Goal: Find specific page/section: Find specific page/section

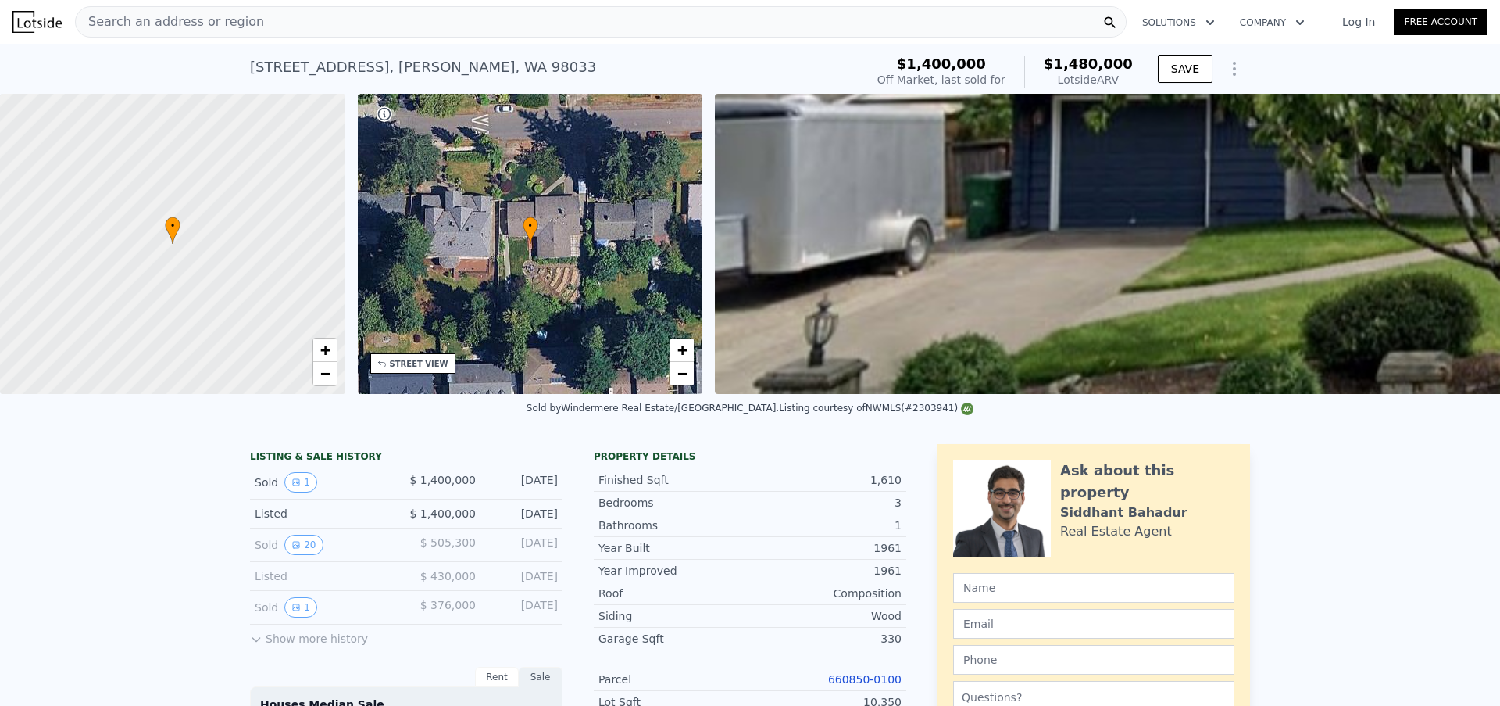
click at [345, 22] on div "Search an address or region" at bounding box center [601, 21] width 1052 height 31
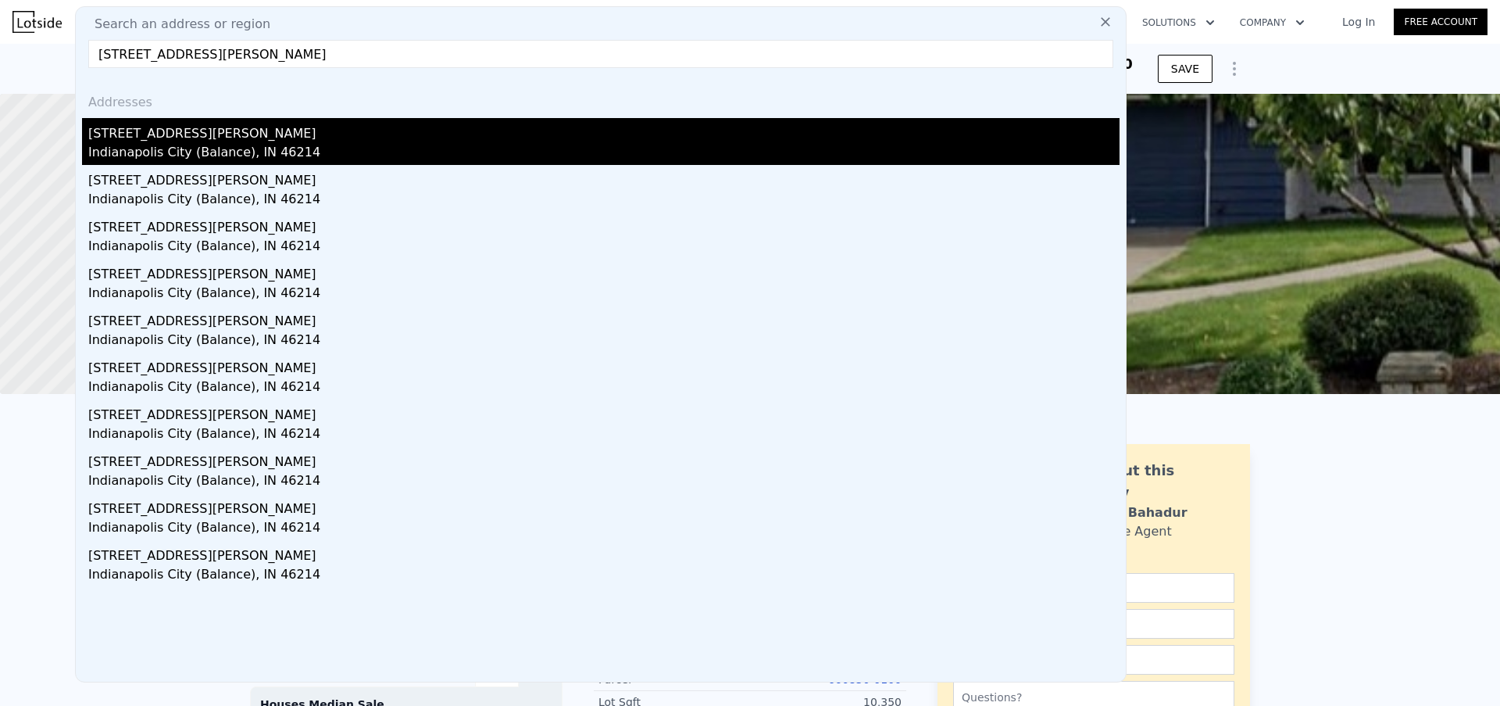
type input "[STREET_ADDRESS][PERSON_NAME]"
click at [284, 132] on div "[STREET_ADDRESS][PERSON_NAME]" at bounding box center [603, 130] width 1031 height 25
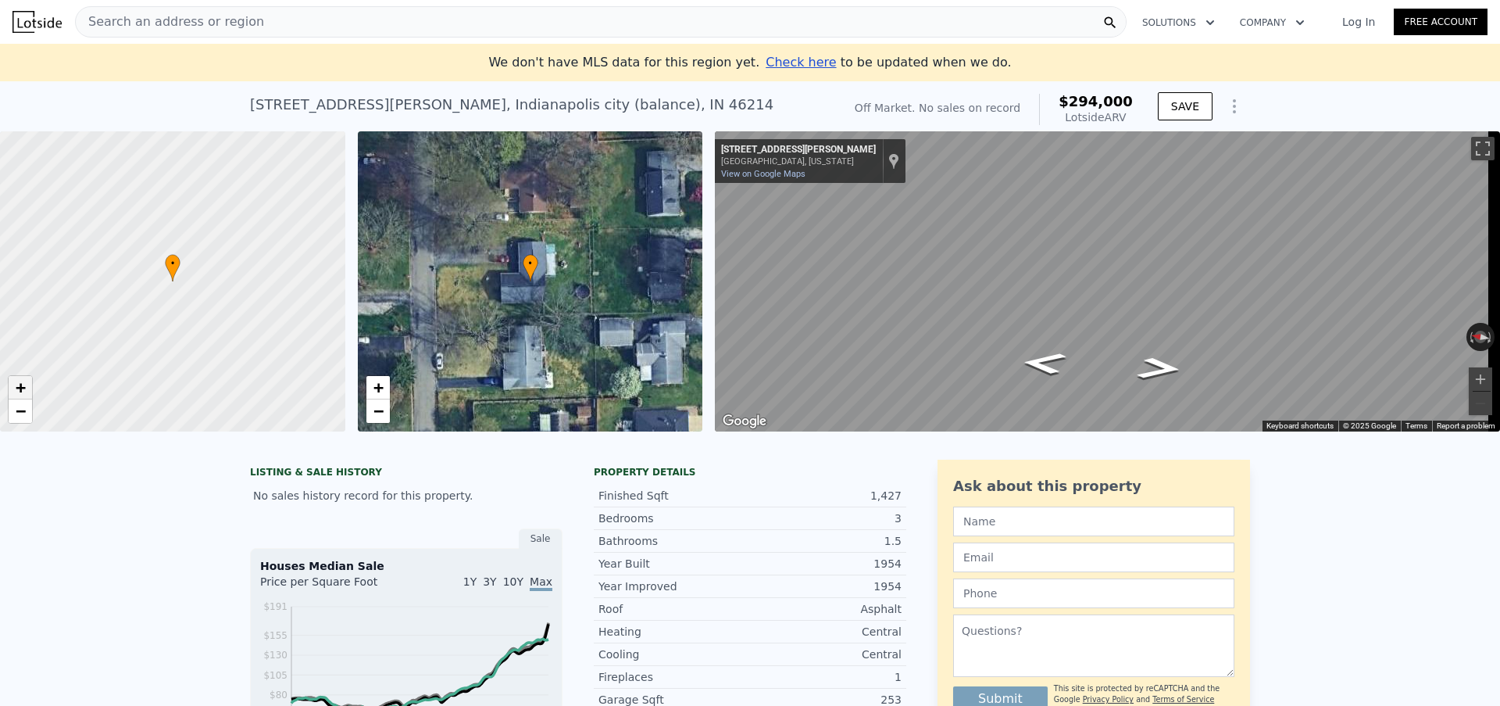
click at [24, 383] on span "+" at bounding box center [21, 387] width 10 height 20
click at [217, 24] on span "Search an address or region" at bounding box center [170, 22] width 188 height 19
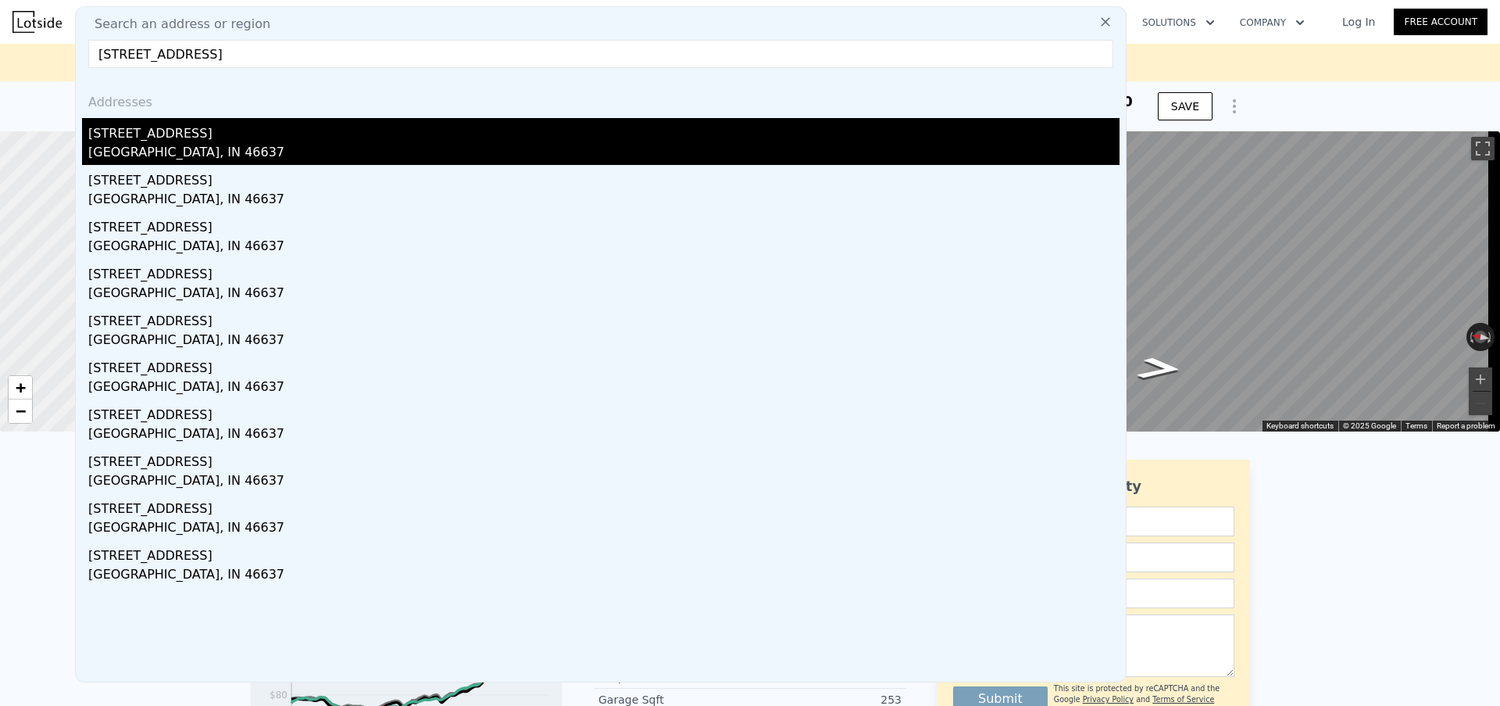
type input "[STREET_ADDRESS]"
click at [228, 141] on div "[STREET_ADDRESS]" at bounding box center [603, 130] width 1031 height 25
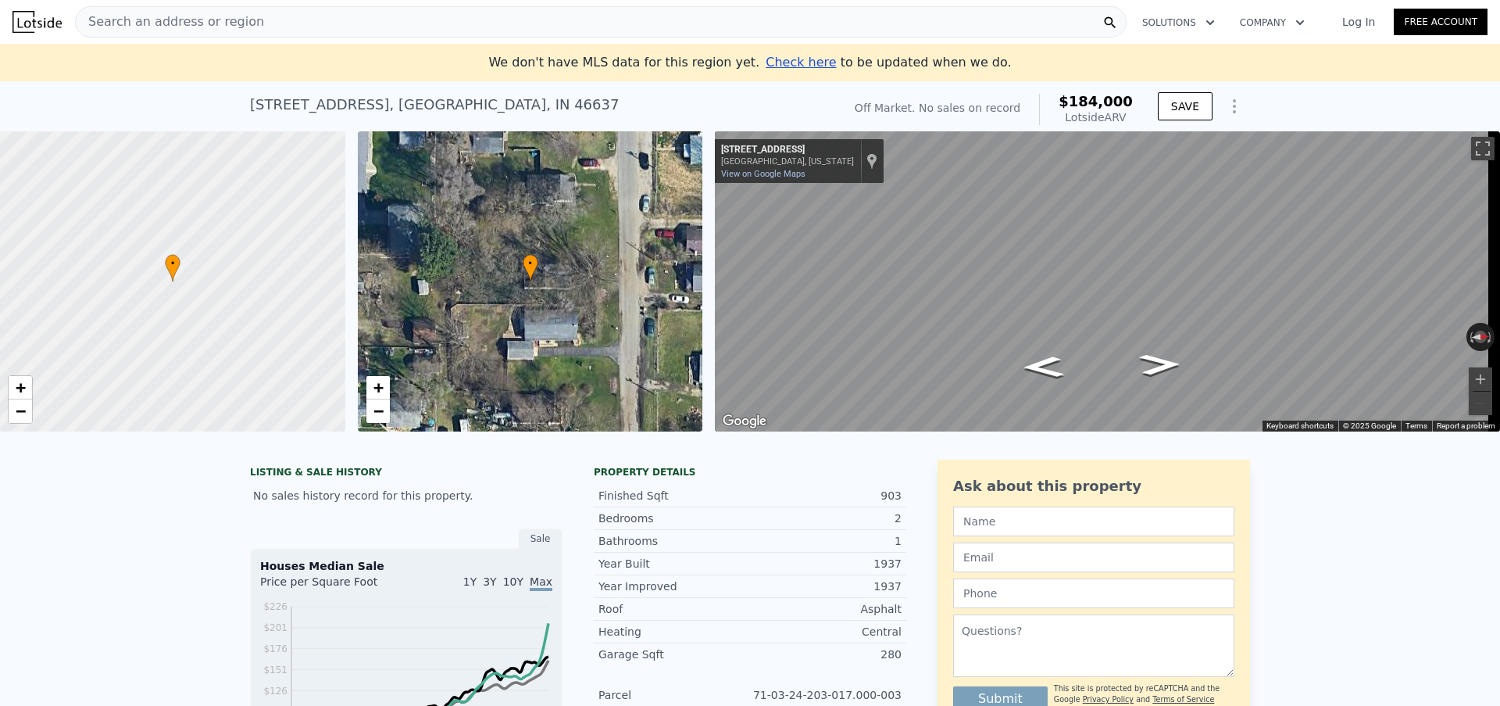
click at [295, 16] on div "Search an address or region" at bounding box center [601, 21] width 1052 height 31
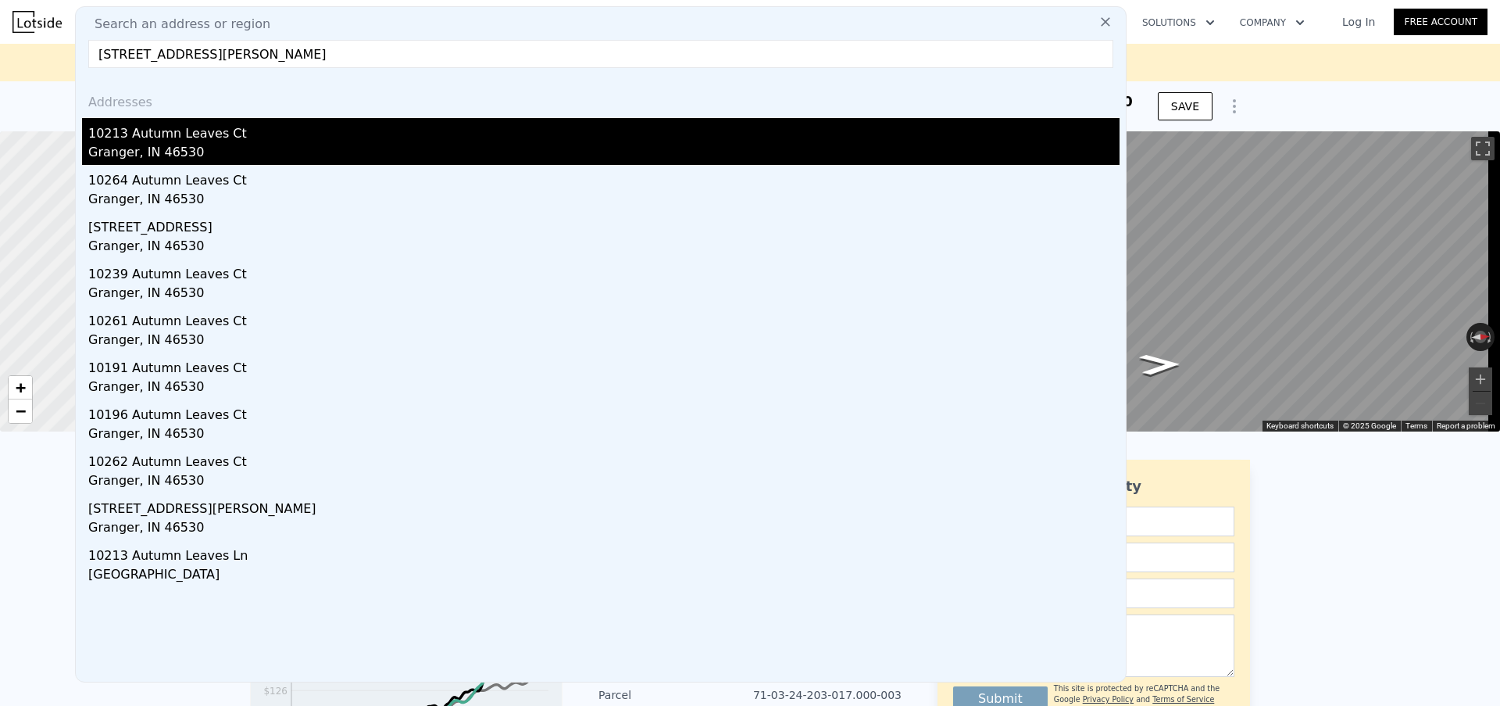
type input "[STREET_ADDRESS][PERSON_NAME]"
click at [281, 129] on div "10213 Autumn Leaves Ct" at bounding box center [603, 130] width 1031 height 25
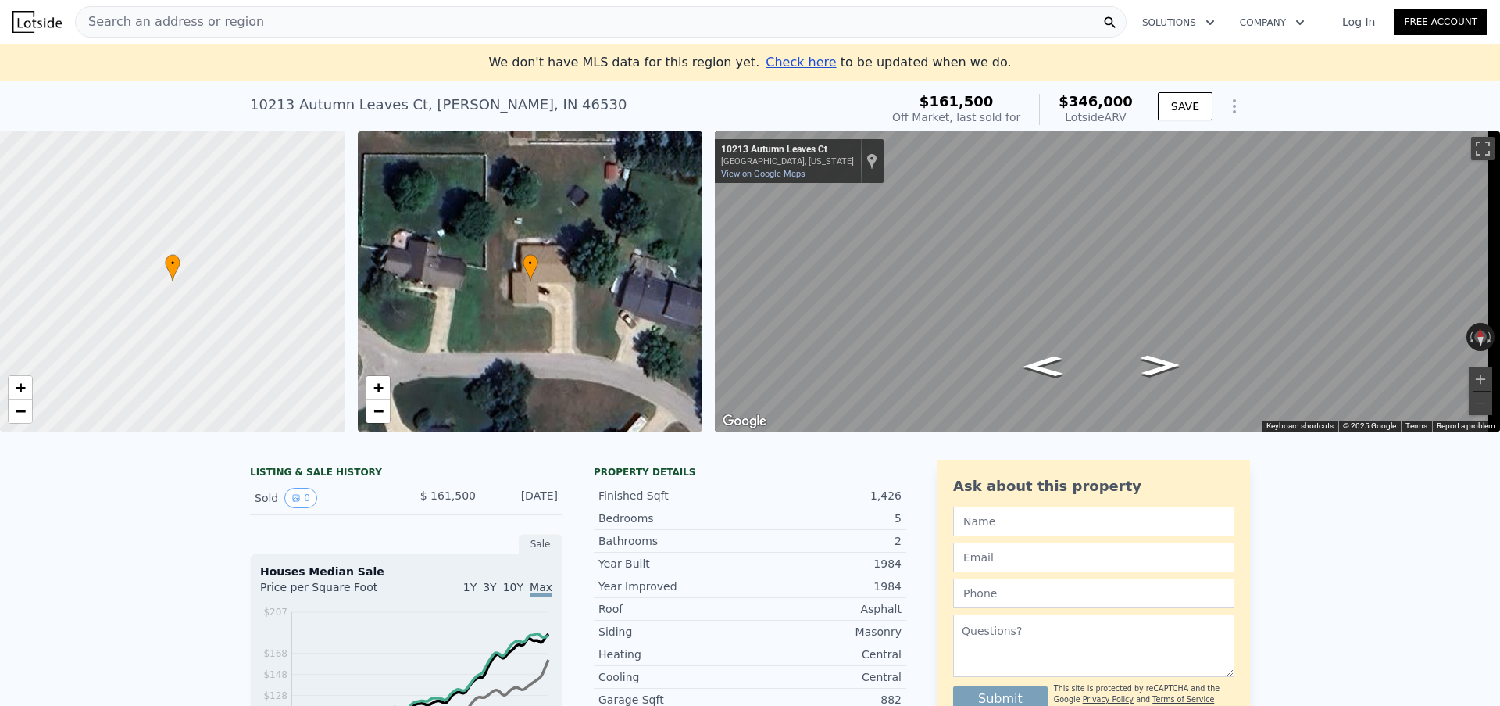
click at [251, 20] on div "Search an address or region" at bounding box center [601, 21] width 1052 height 31
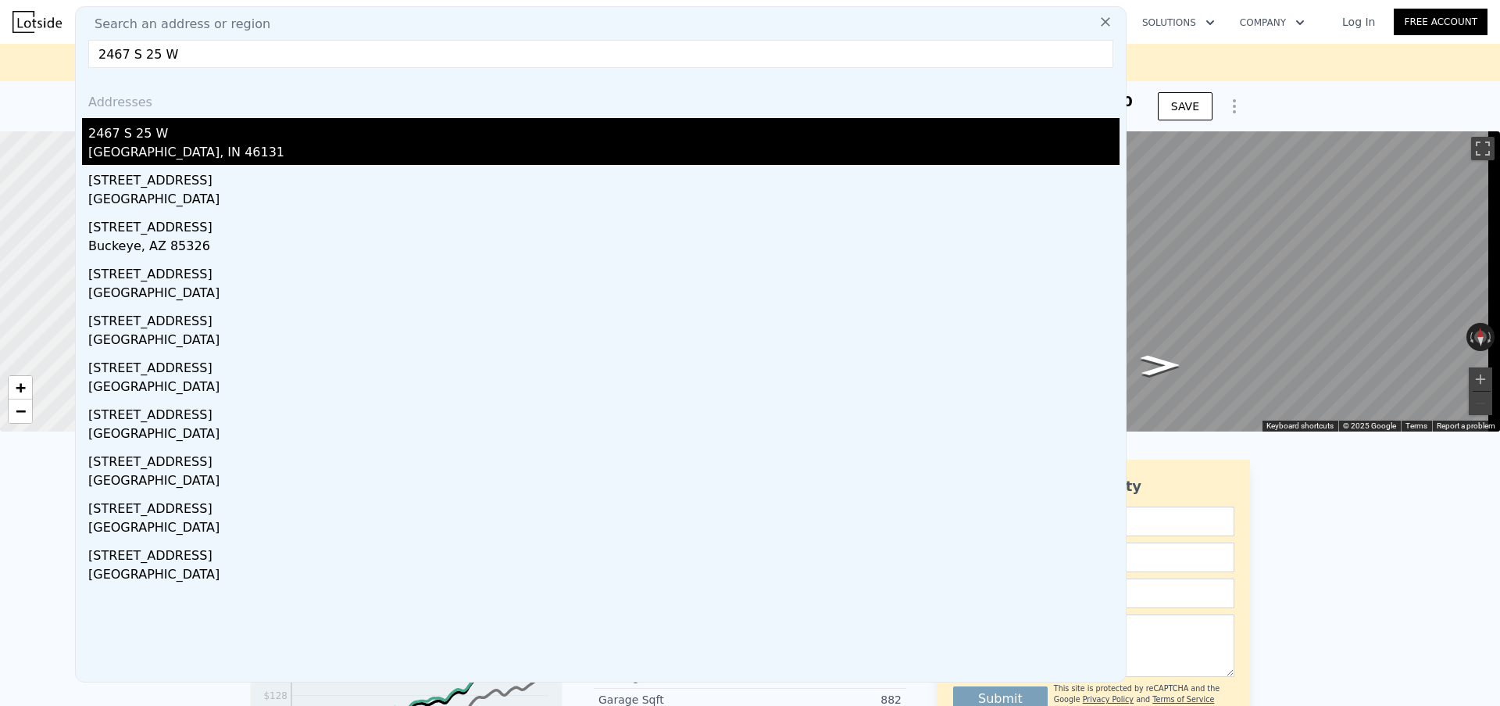
type input "2467 S 25 W"
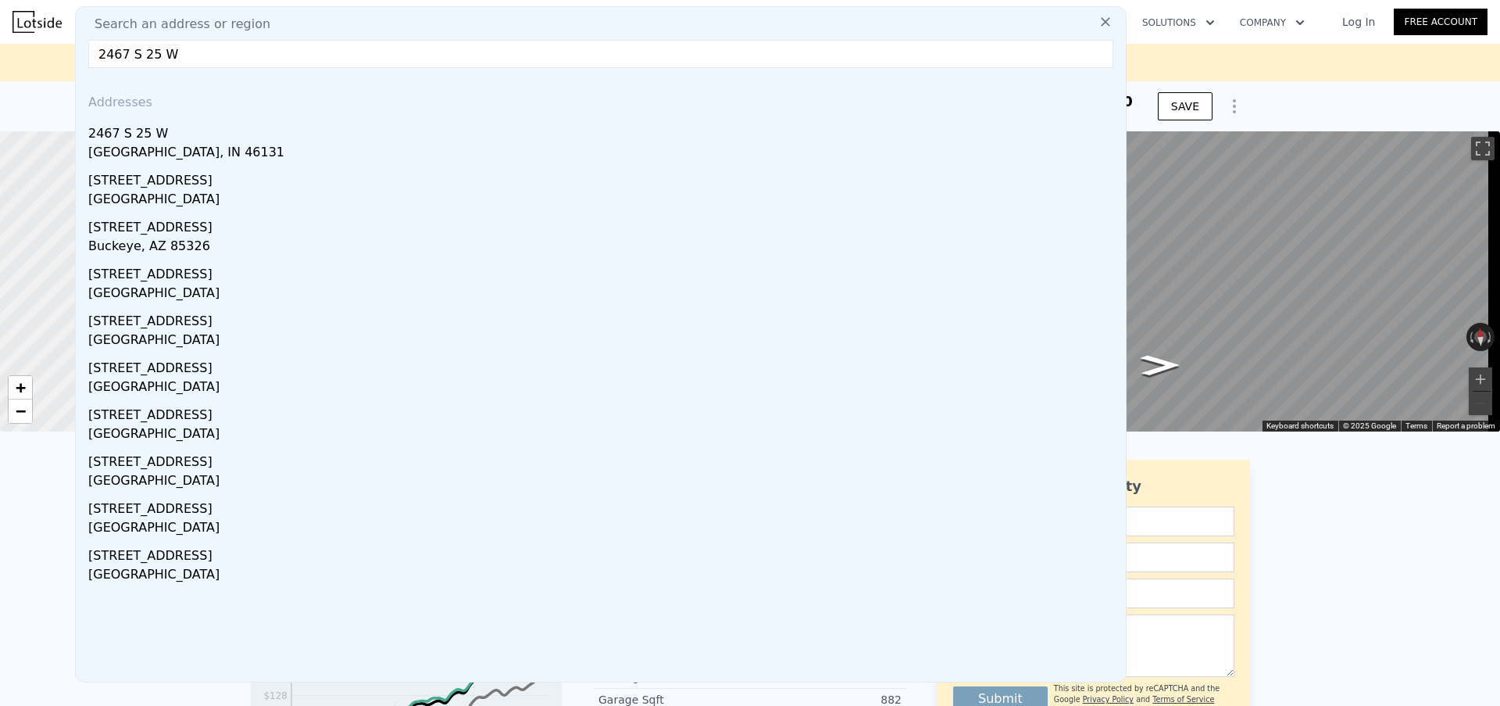
click at [241, 154] on div "[GEOGRAPHIC_DATA], IN 46131" at bounding box center [603, 154] width 1031 height 22
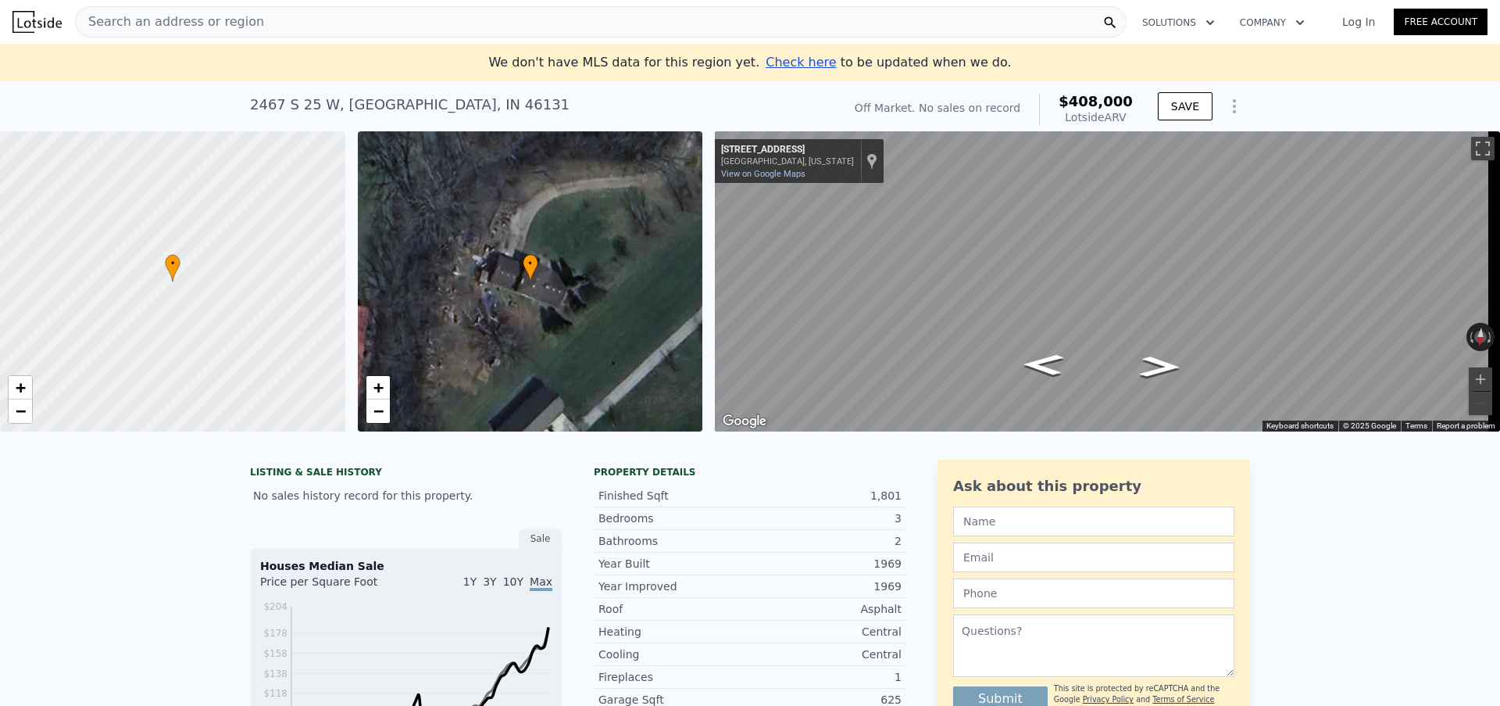
click at [344, 14] on div "Search an address or region" at bounding box center [601, 21] width 1052 height 31
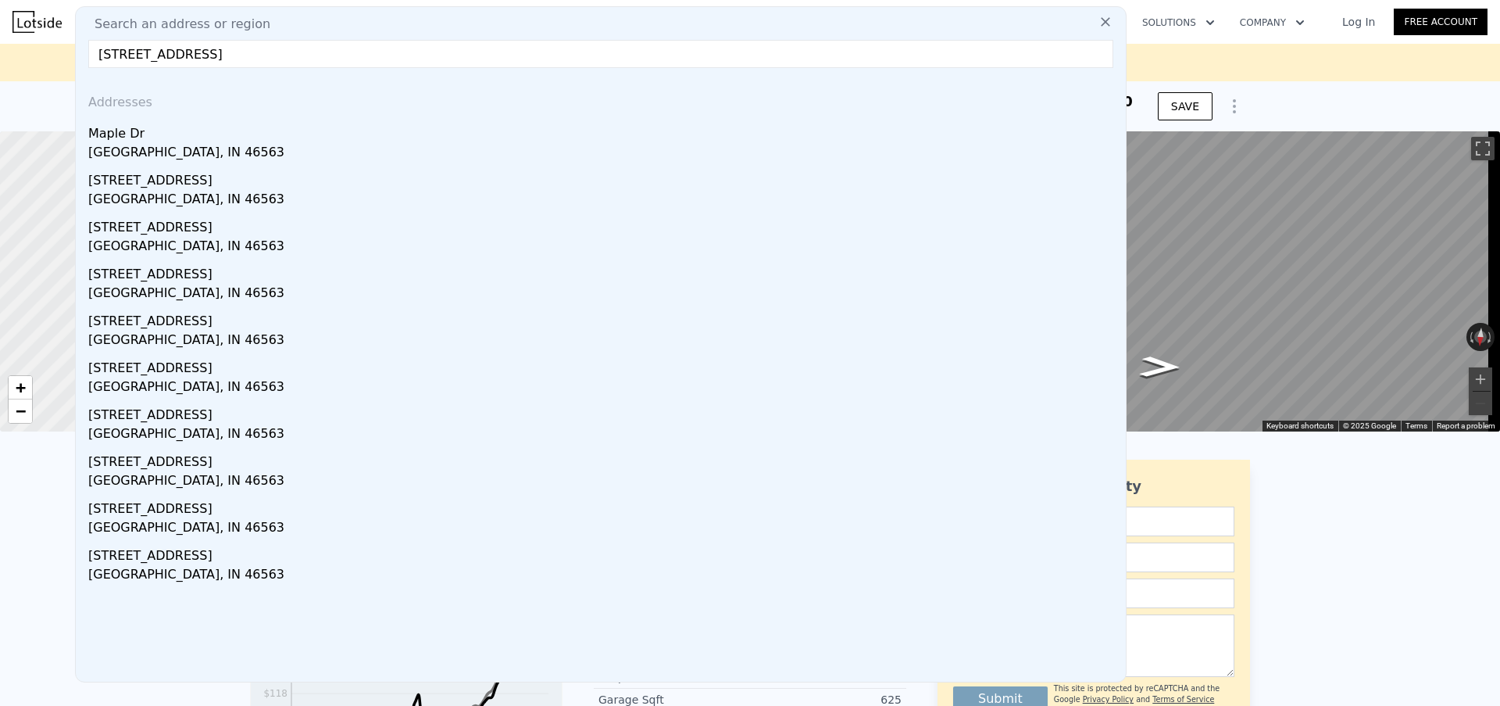
type input "[STREET_ADDRESS]"
click at [1098, 27] on icon at bounding box center [1106, 22] width 16 height 16
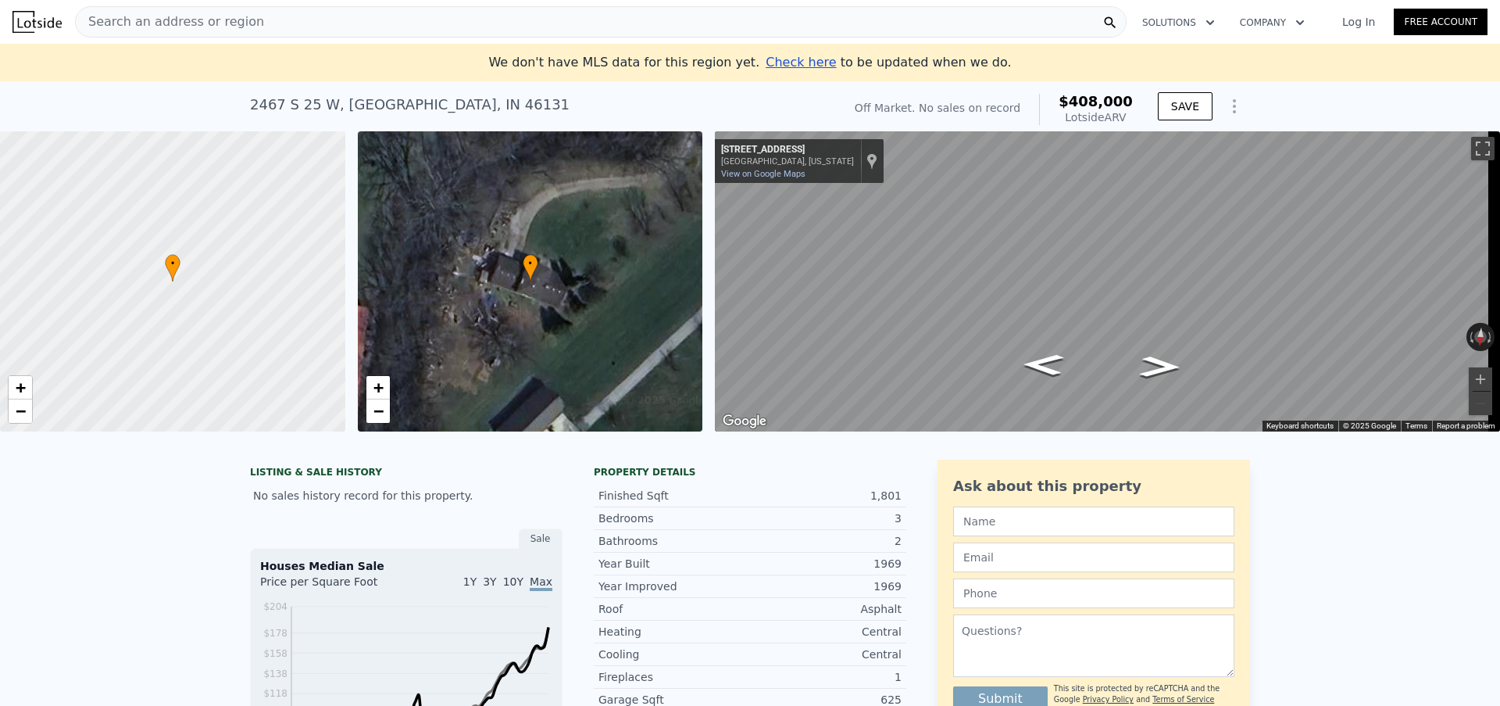
click at [183, 27] on span "Search an address or region" at bounding box center [170, 22] width 188 height 19
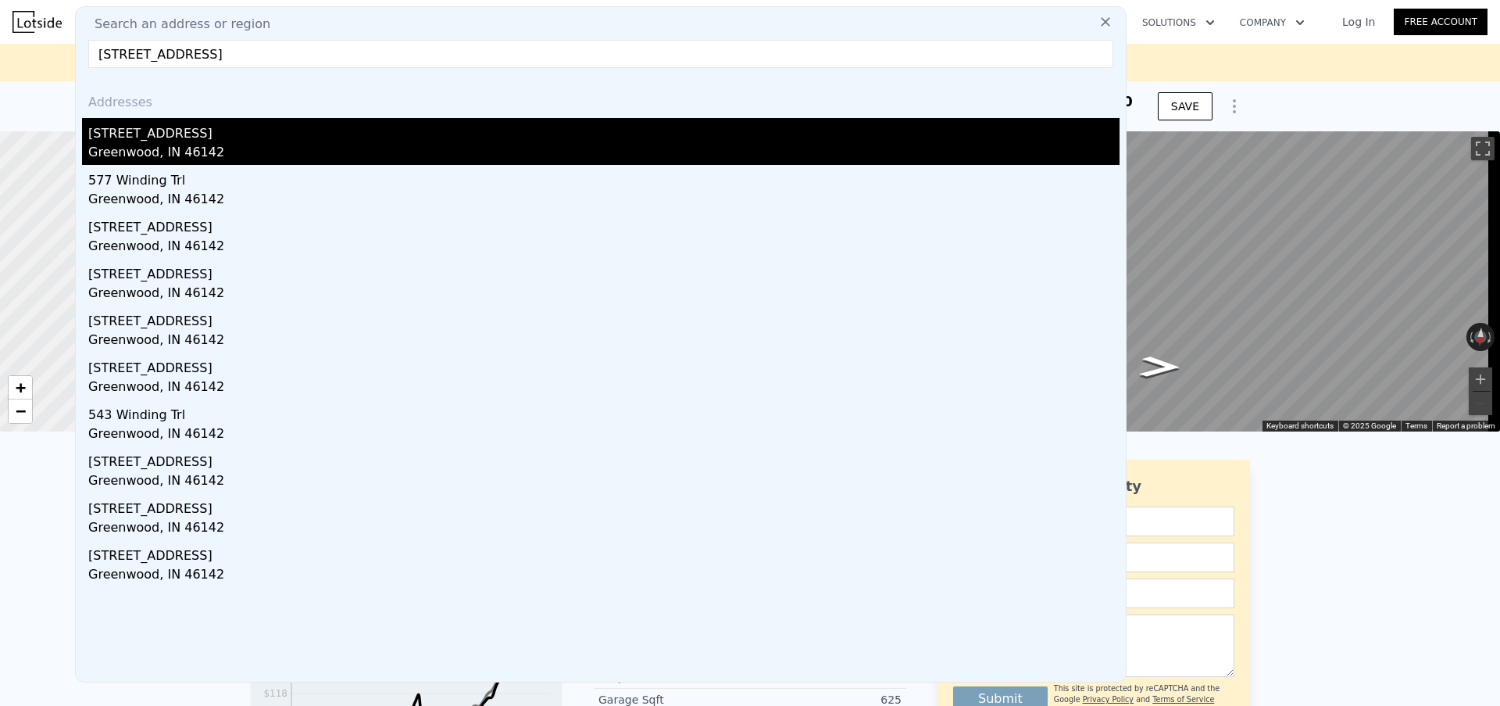
type input "[STREET_ADDRESS]"
click at [221, 138] on div "[STREET_ADDRESS]" at bounding box center [603, 130] width 1031 height 25
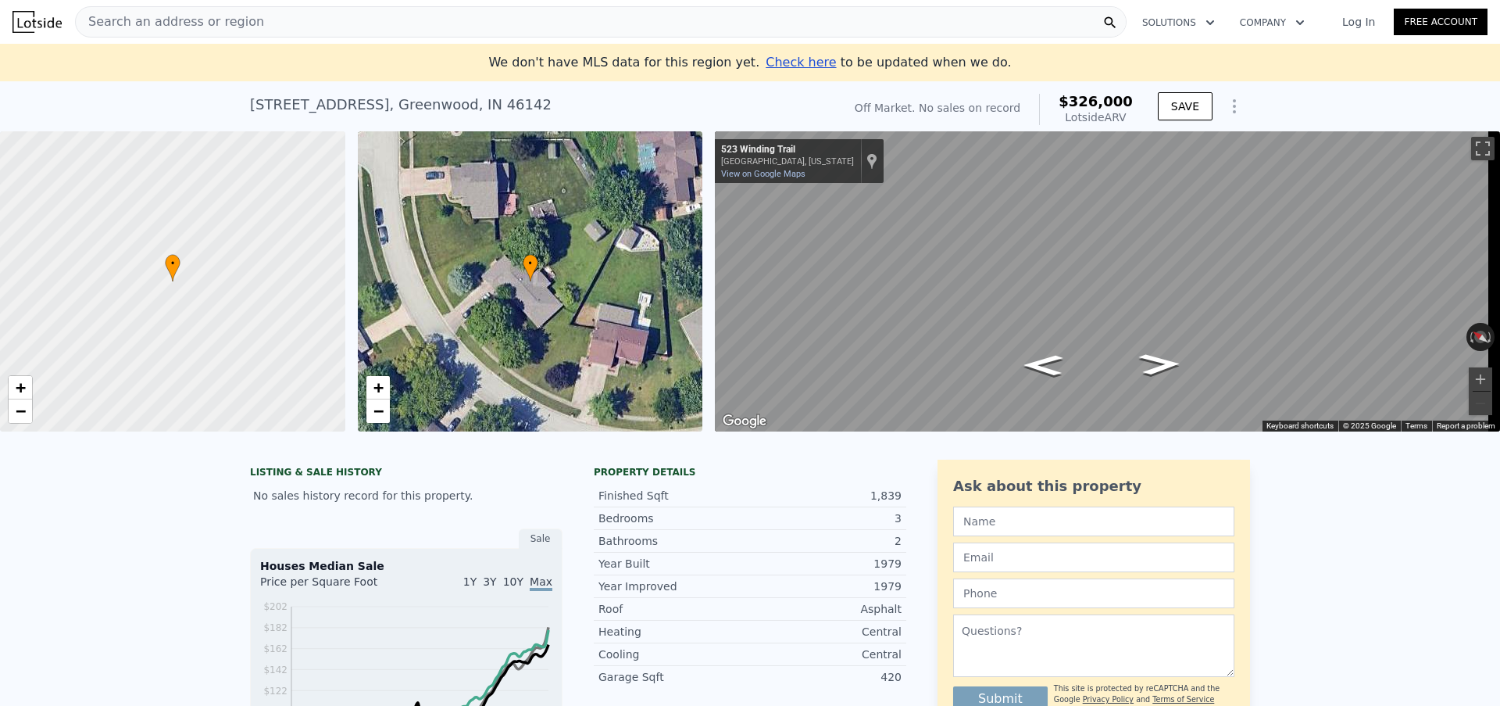
click at [288, 11] on div "Search an address or region" at bounding box center [601, 21] width 1052 height 31
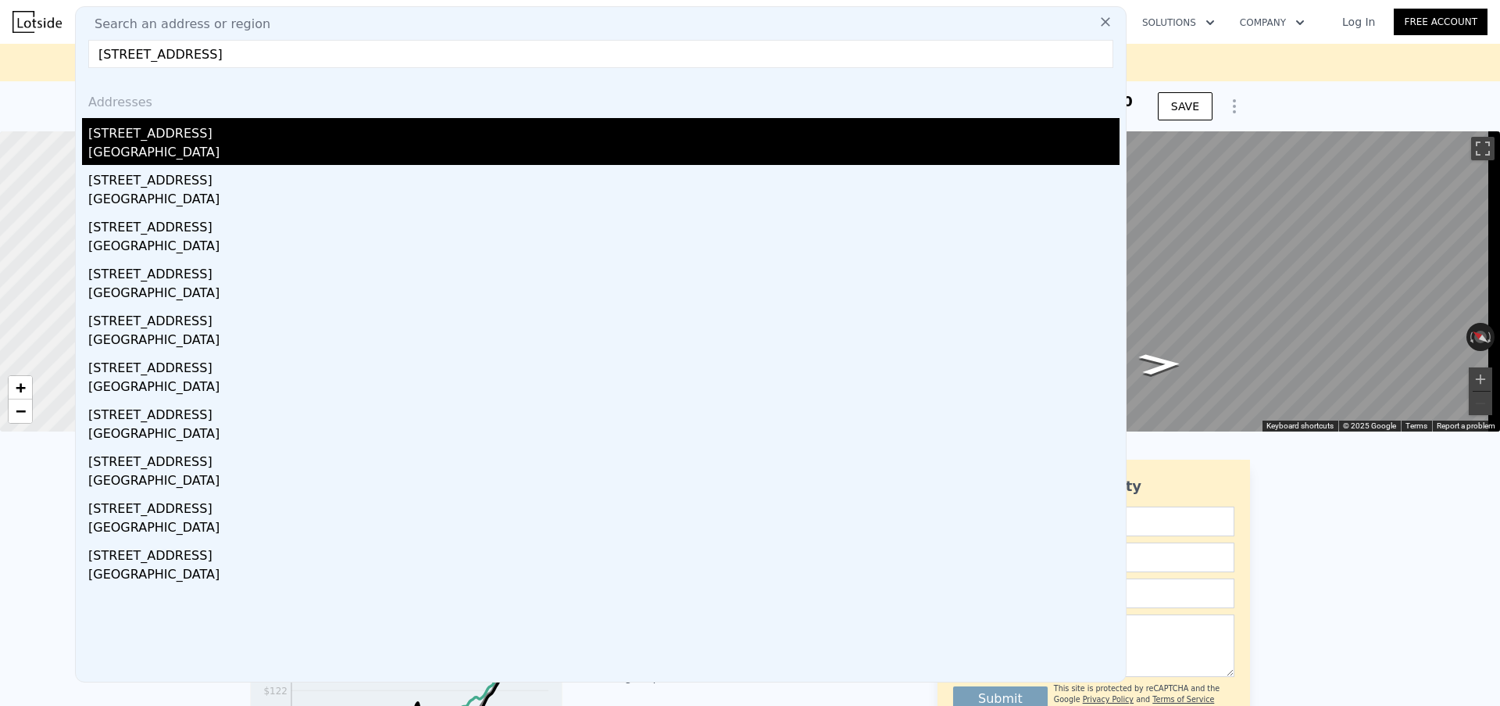
type input "[STREET_ADDRESS]"
click at [235, 137] on div "[STREET_ADDRESS]" at bounding box center [603, 130] width 1031 height 25
